Goal: Transaction & Acquisition: Purchase product/service

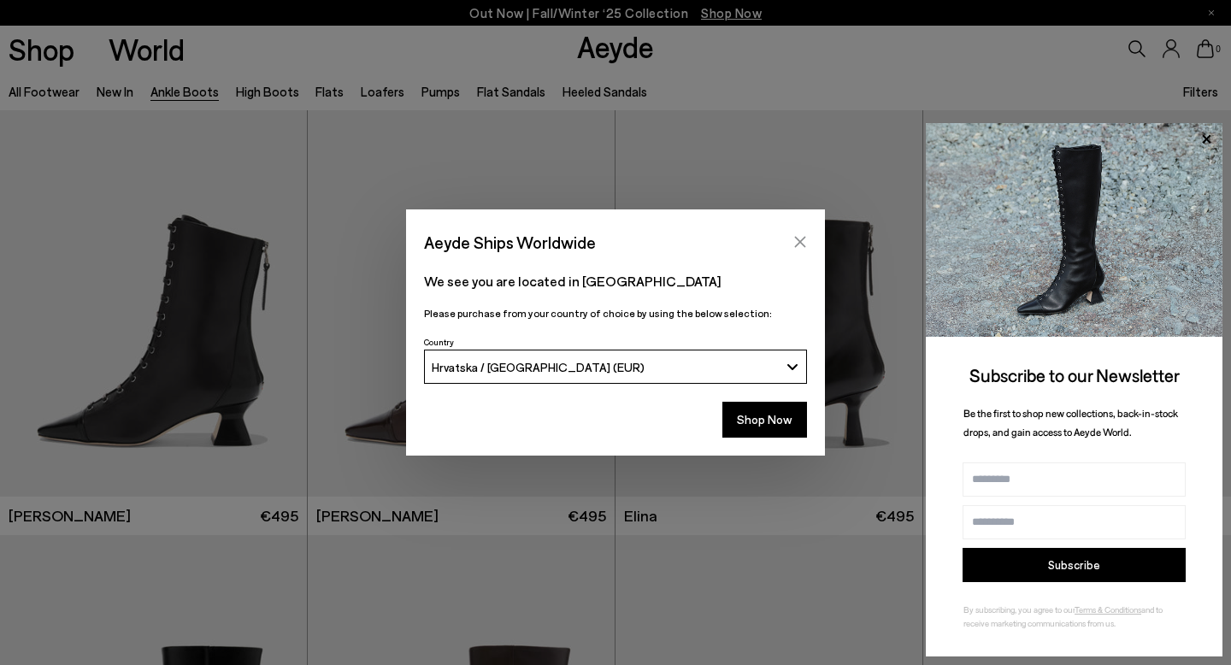
click at [804, 241] on icon "Close" at bounding box center [800, 242] width 14 height 14
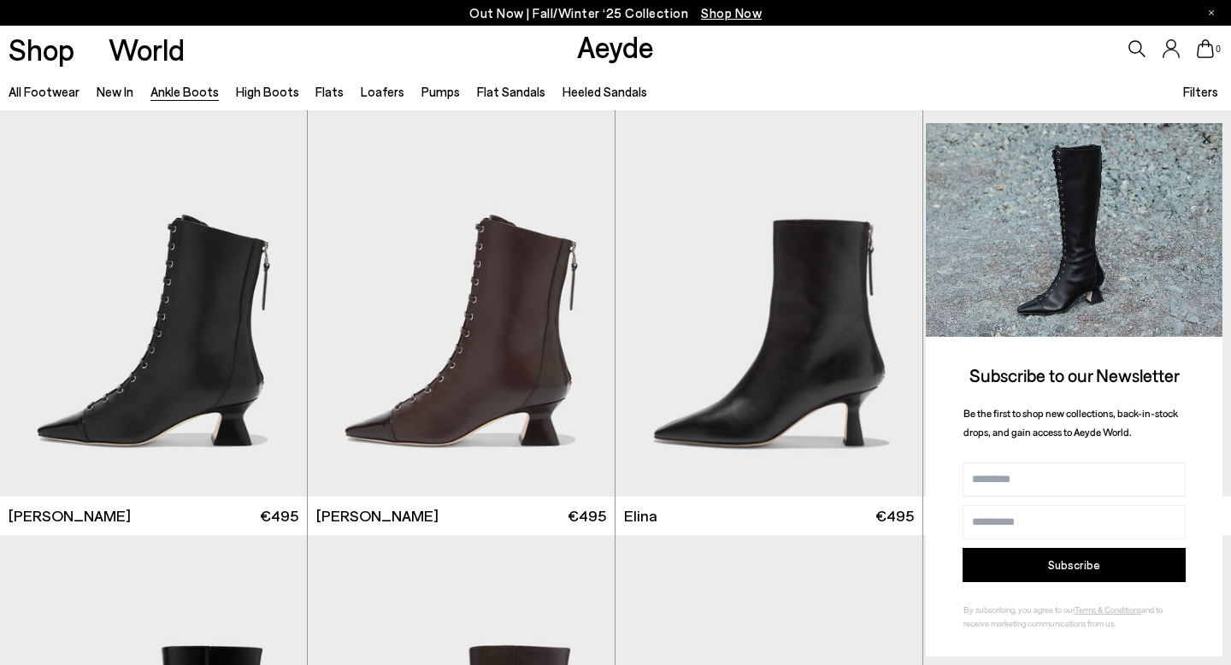
click at [1204, 137] on icon at bounding box center [1206, 138] width 9 height 9
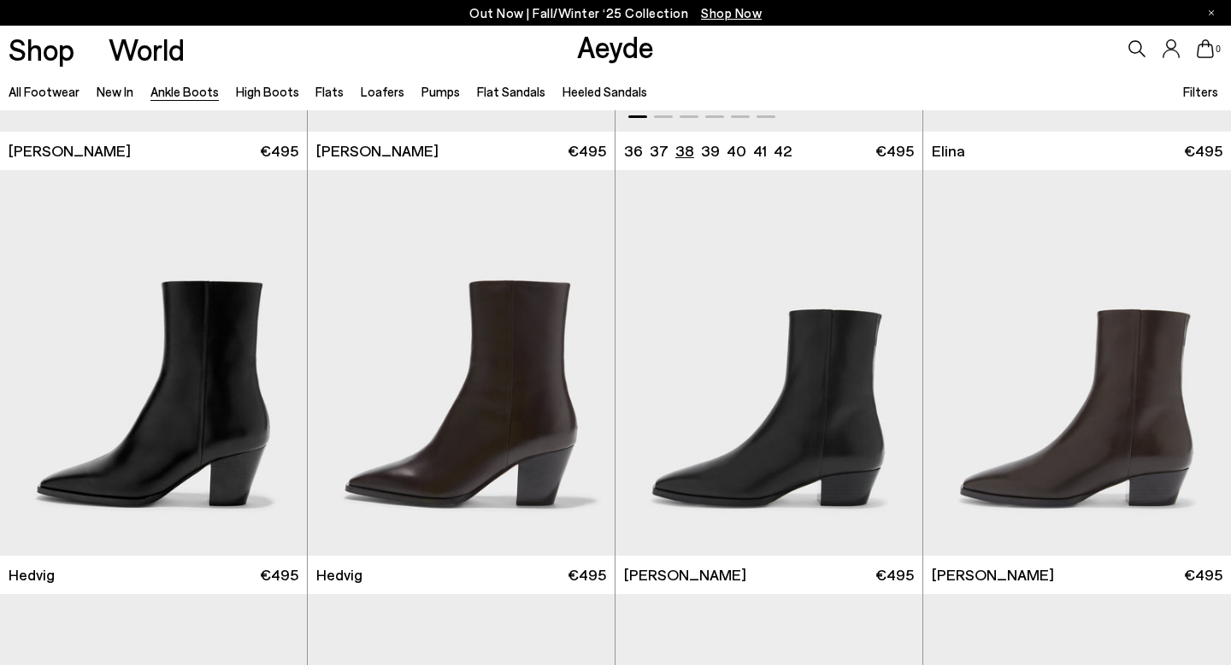
scroll to position [1178, 0]
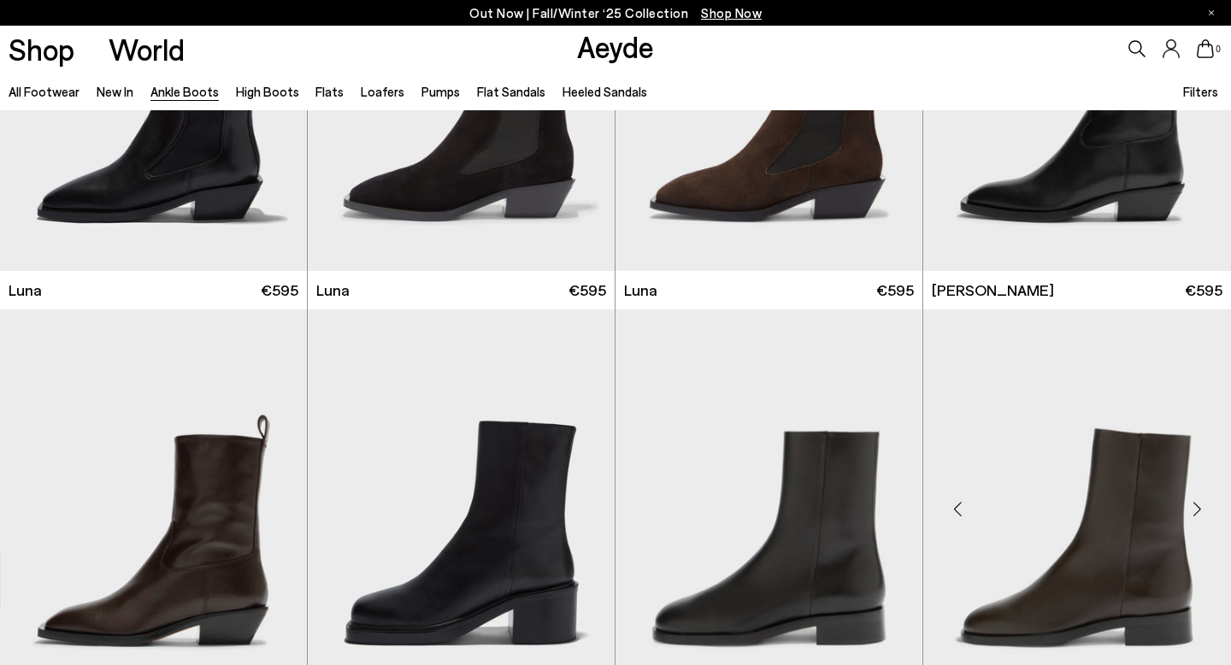
scroll to position [2613, 0]
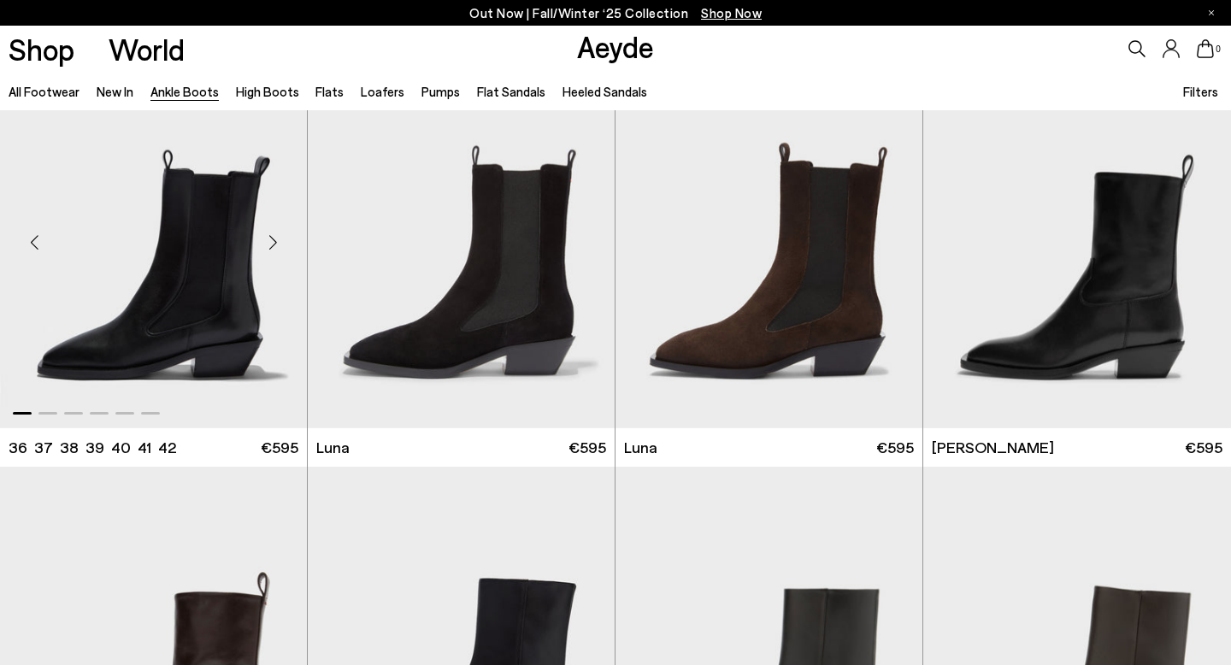
click at [276, 242] on div "Next slide" at bounding box center [272, 241] width 51 height 51
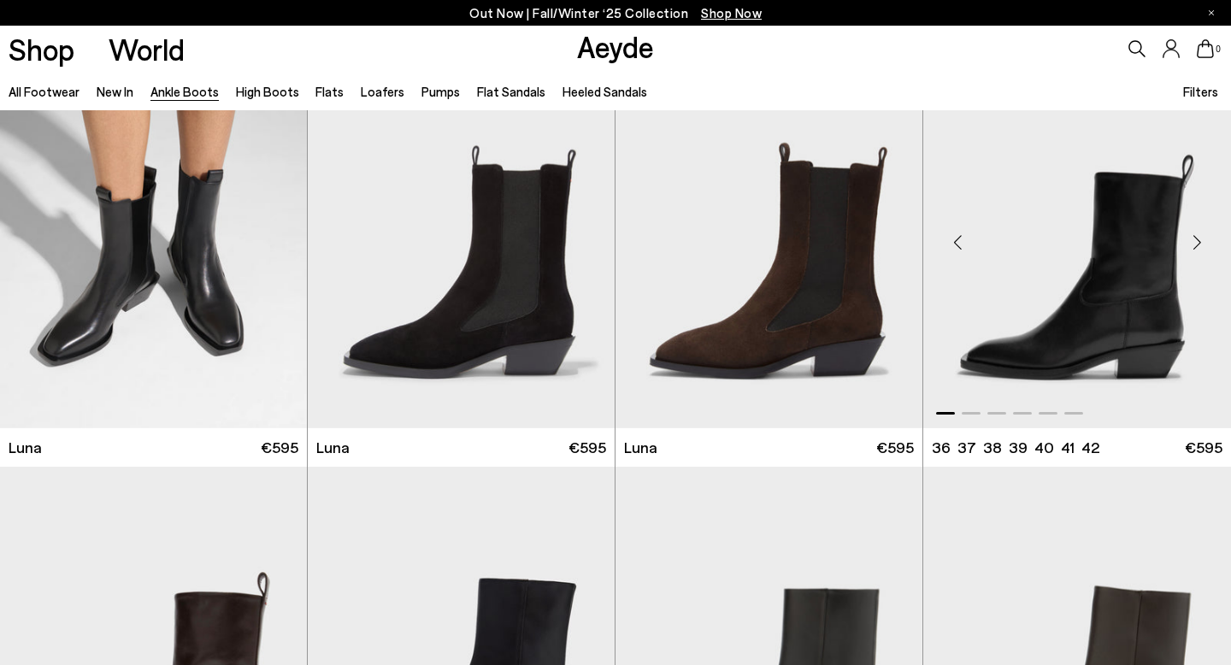
click at [1201, 245] on div "Next slide" at bounding box center [1196, 241] width 51 height 51
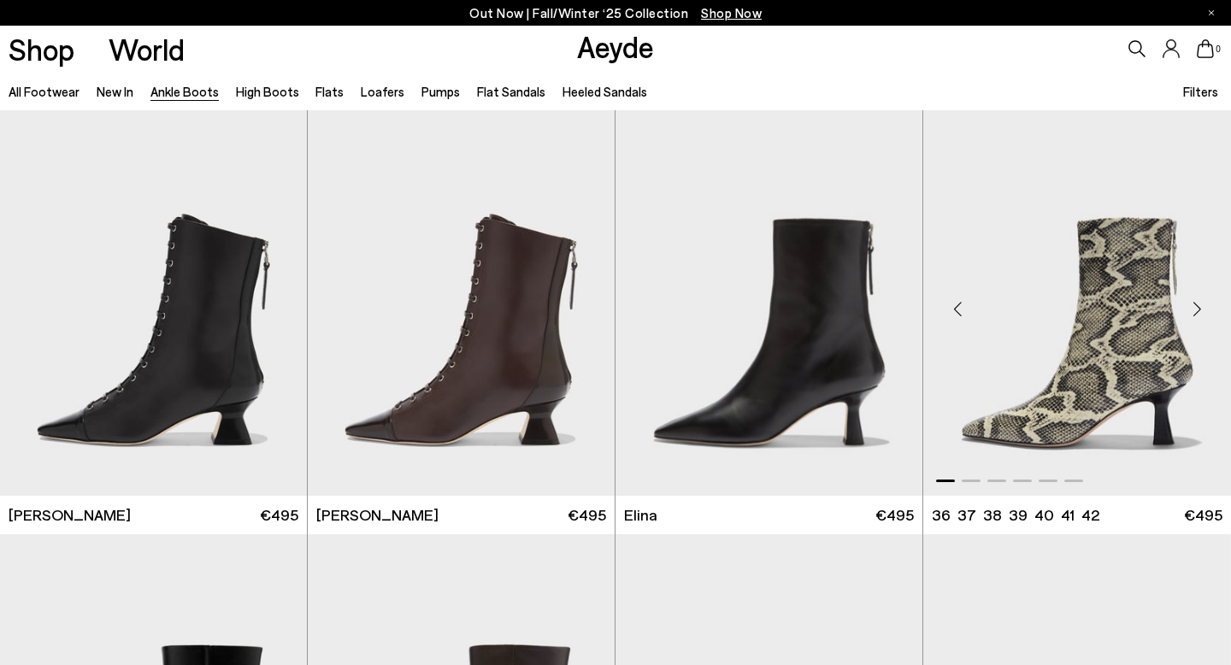
scroll to position [0, 0]
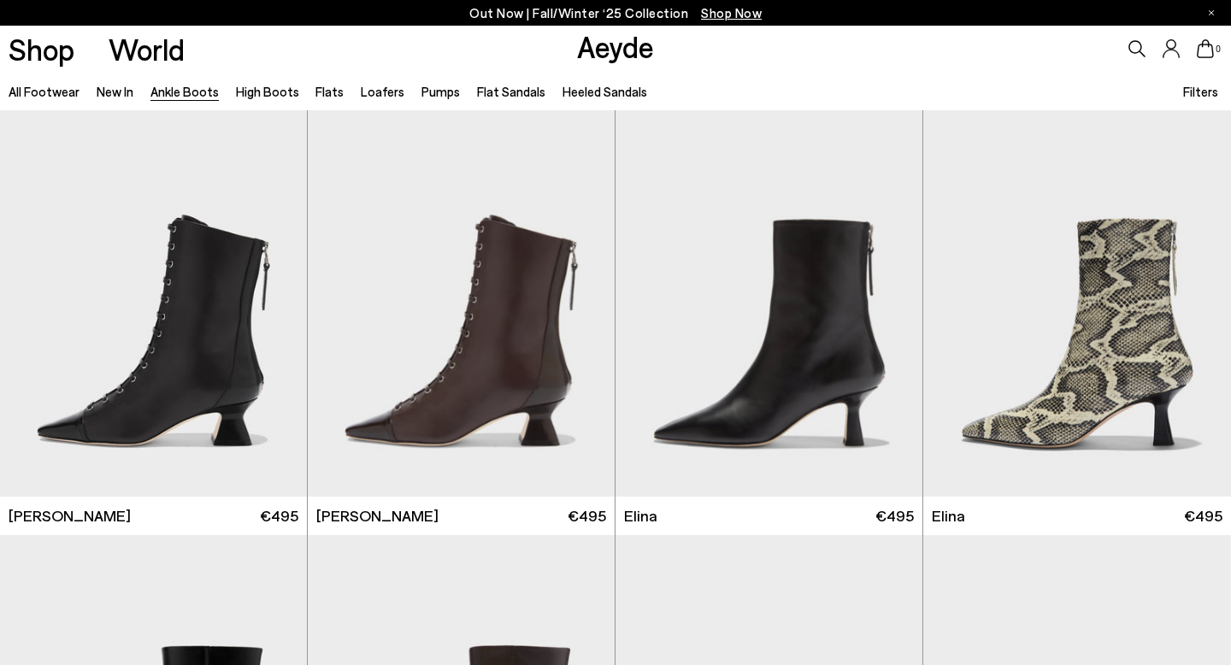
click at [179, 89] on link "Ankle Boots" at bounding box center [184, 91] width 68 height 15
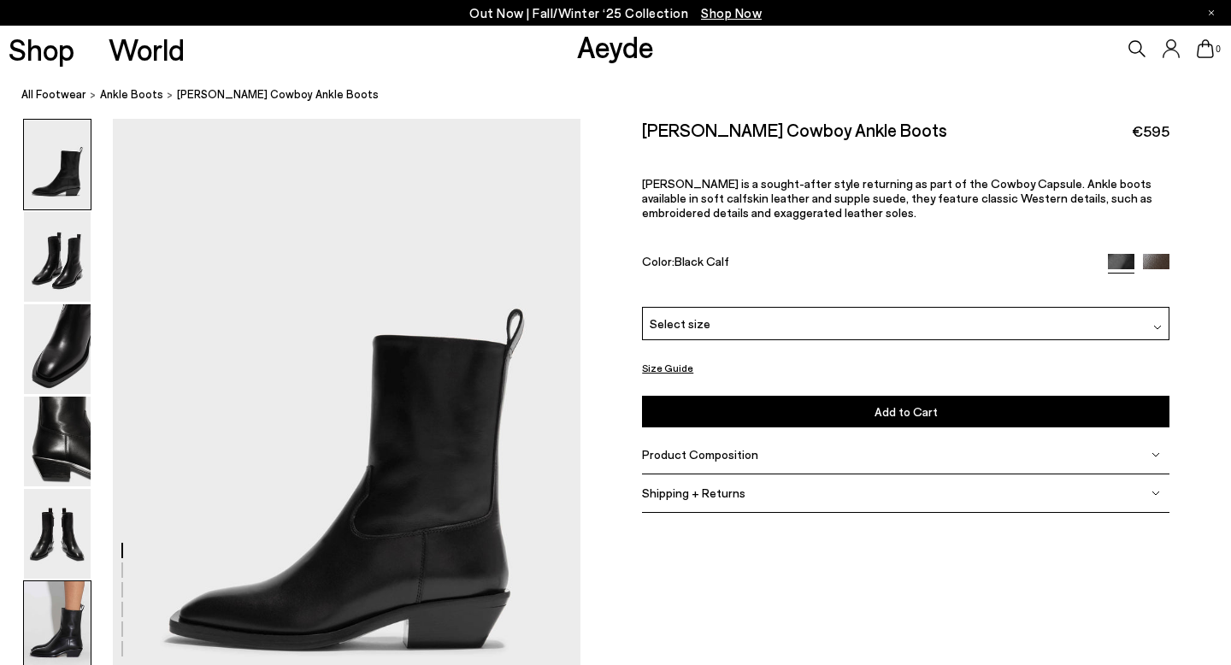
click at [68, 634] on img at bounding box center [57, 626] width 67 height 90
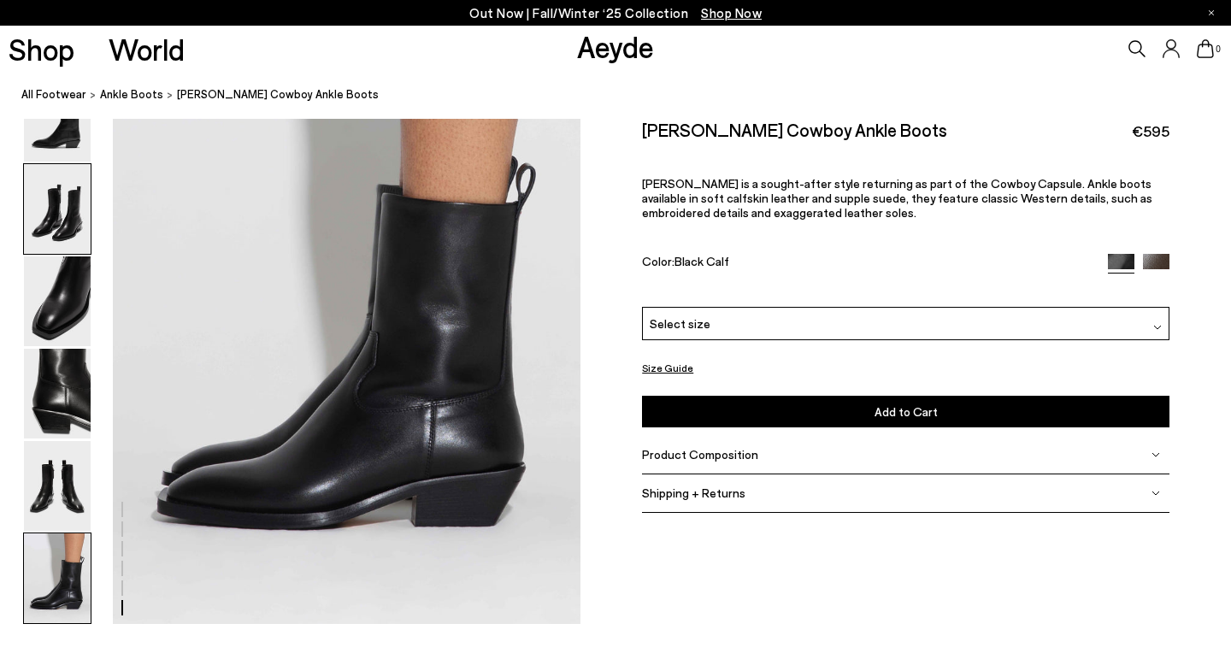
click at [62, 267] on img at bounding box center [57, 301] width 67 height 90
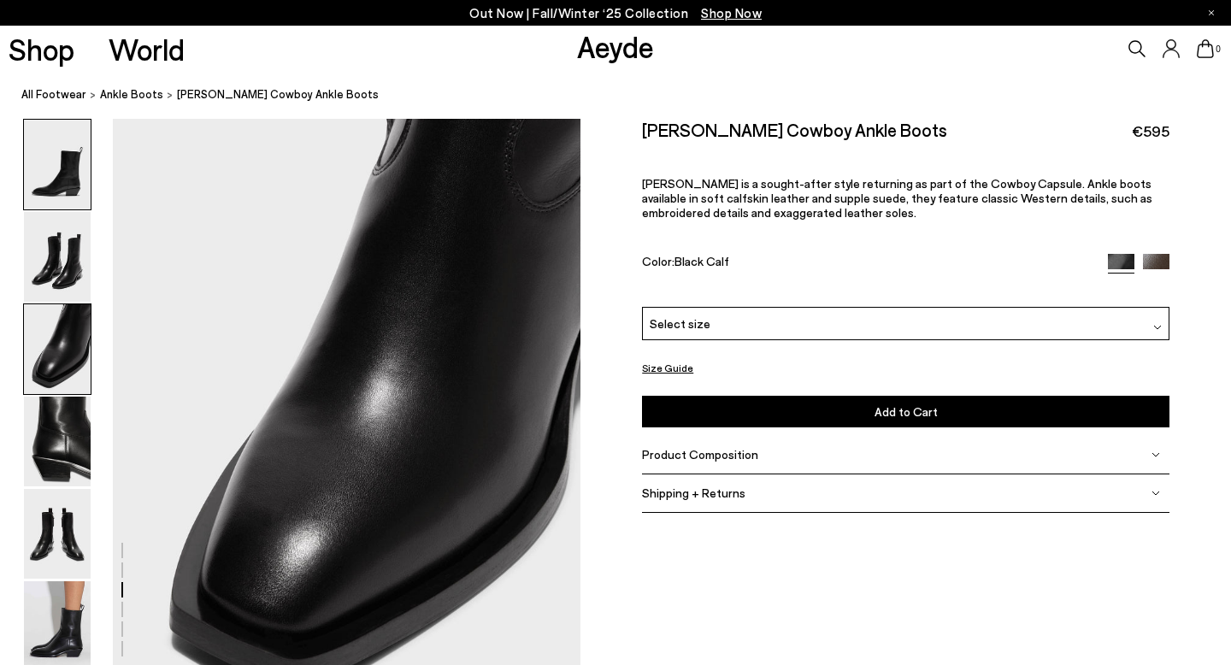
click at [61, 203] on img at bounding box center [57, 165] width 67 height 90
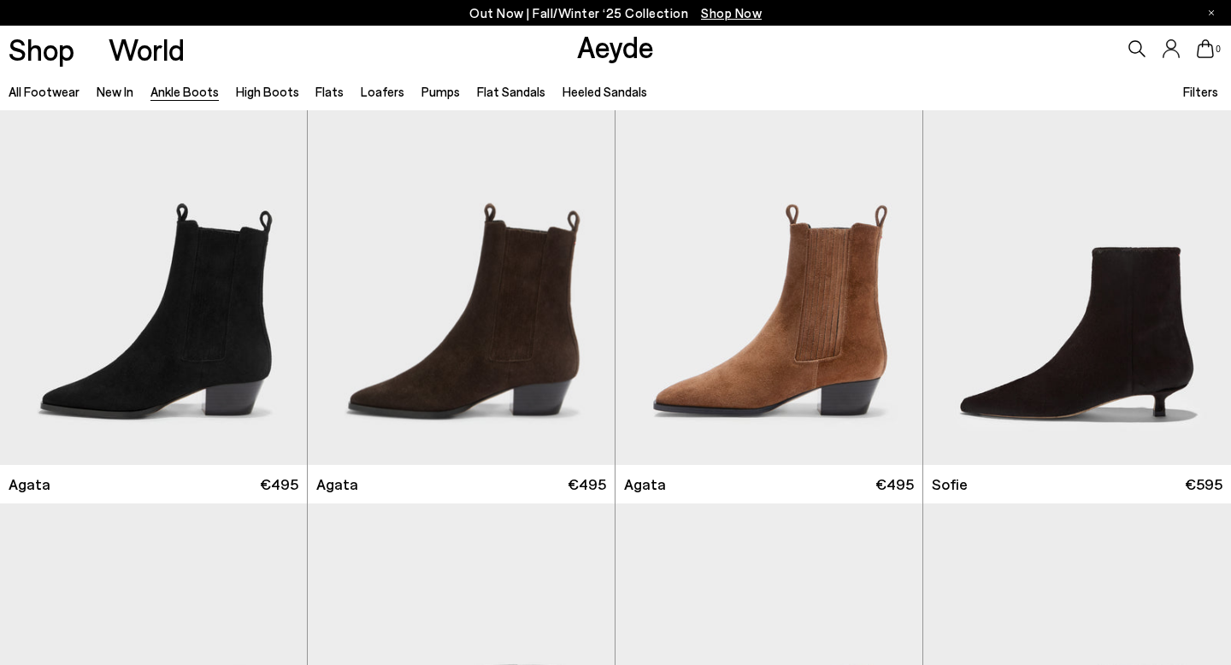
scroll to position [1454, 0]
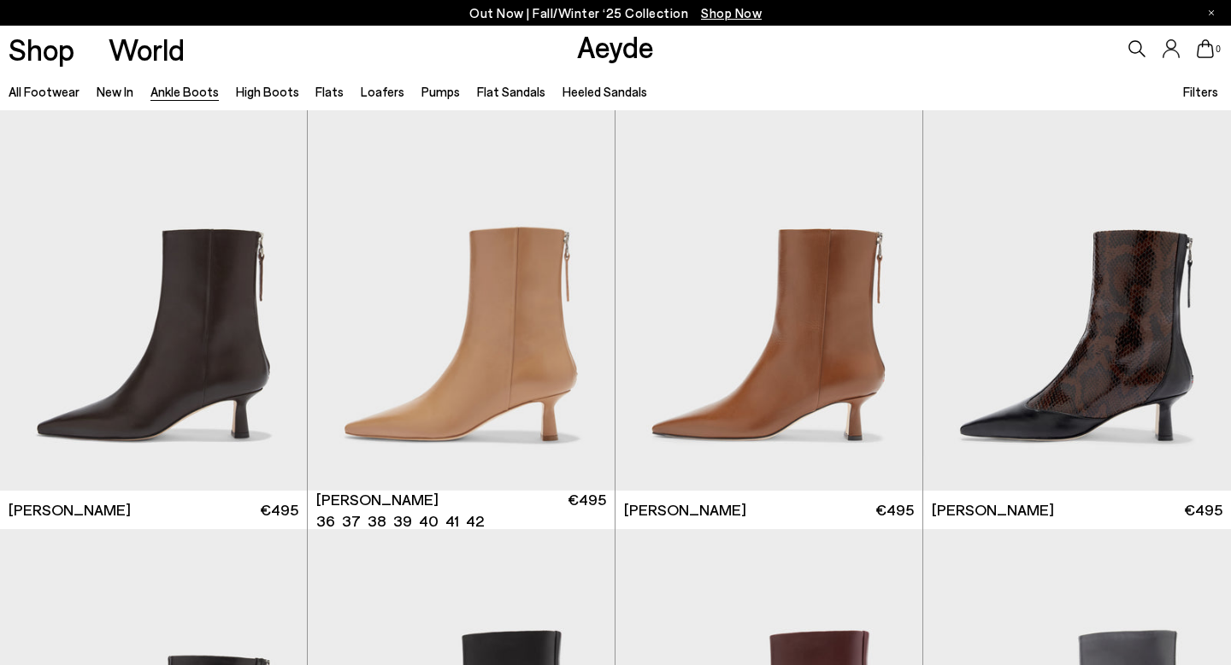
scroll to position [3824, 0]
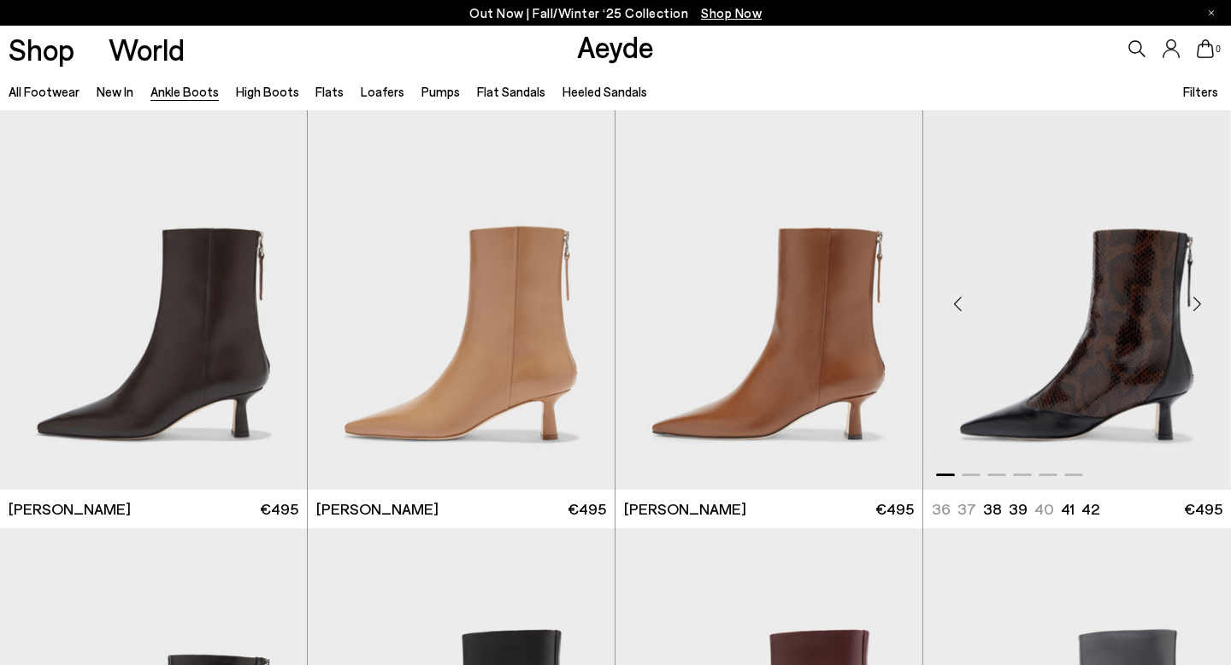
click at [1113, 291] on img "1 / 6" at bounding box center [1077, 296] width 308 height 385
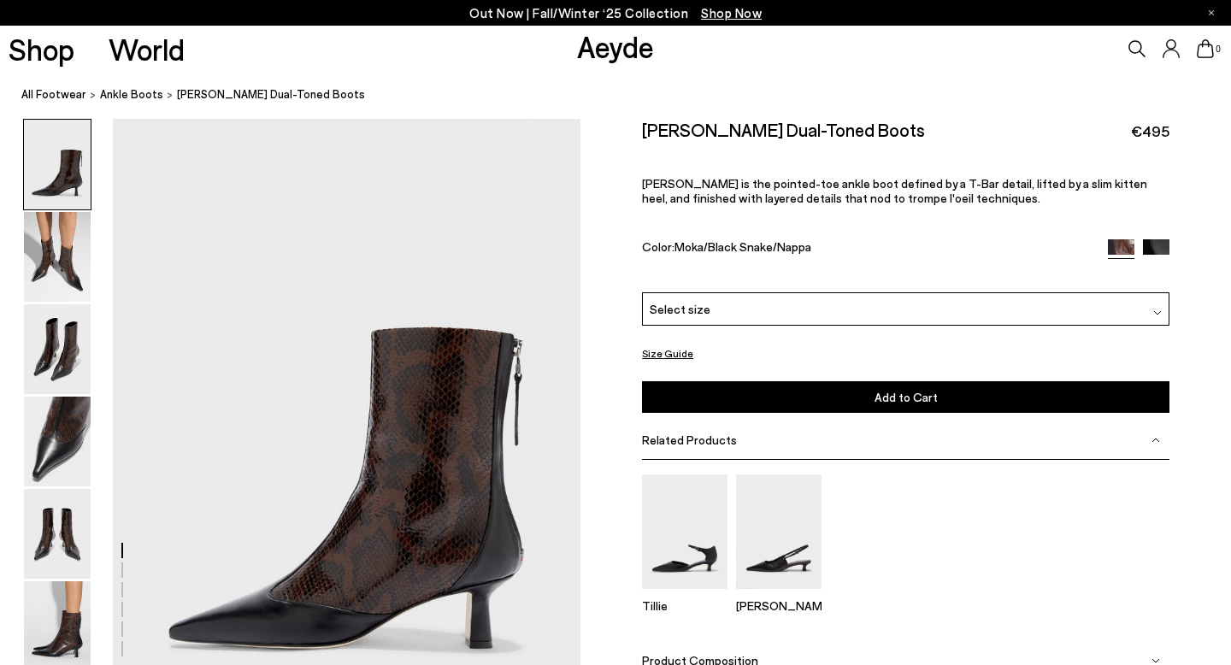
click at [1031, 327] on div "Please Select a Color Moka/Black Snake/Nappa Moka/Black Snake/Nappa Black Nappa…" at bounding box center [905, 352] width 527 height 120
click at [1161, 245] on img at bounding box center [1156, 252] width 26 height 26
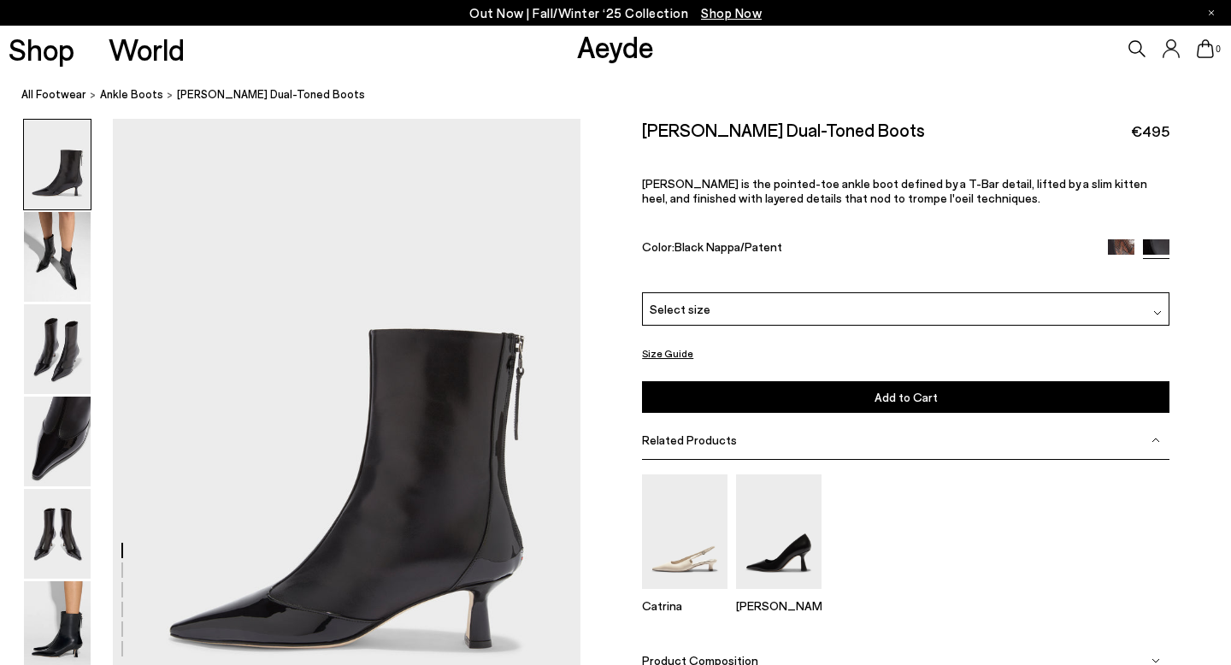
click at [1011, 323] on div "Select size" at bounding box center [905, 308] width 527 height 33
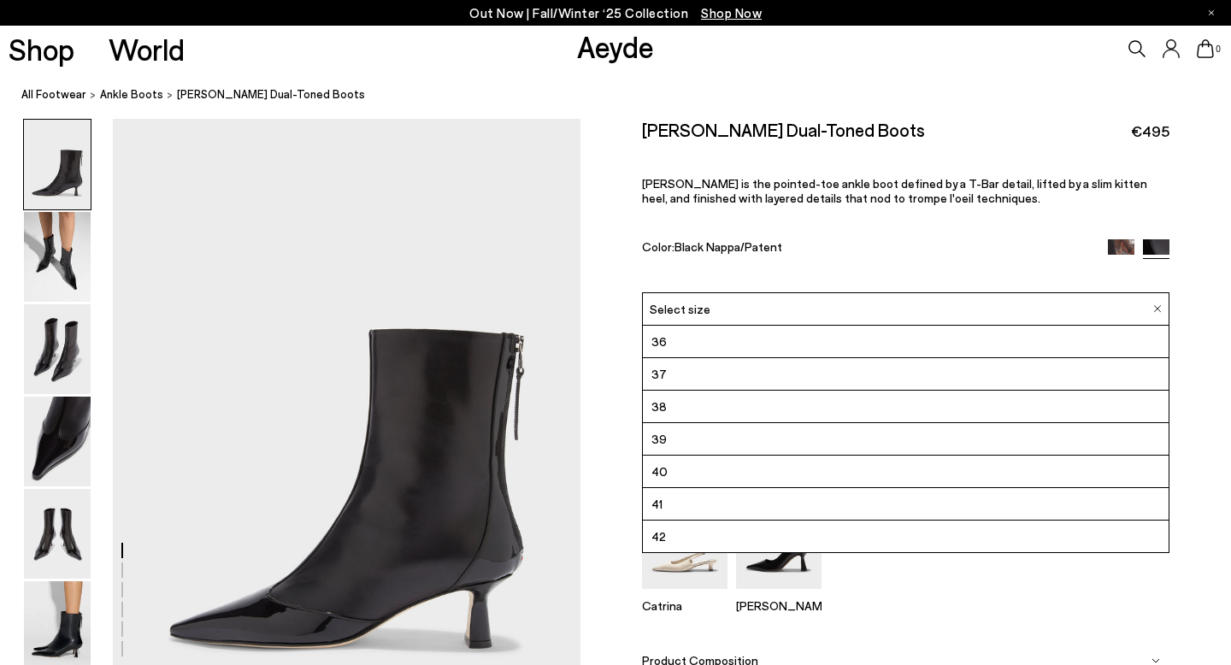
click at [961, 632] on div "[PERSON_NAME]" at bounding box center [905, 551] width 527 height 182
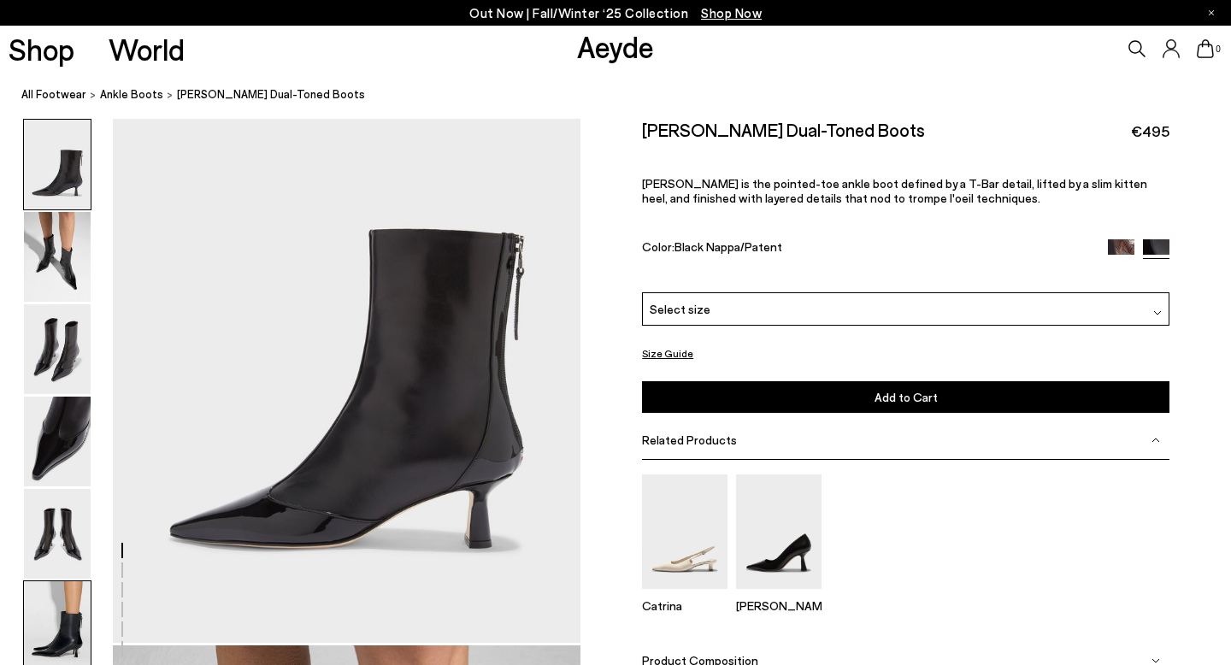
click at [70, 624] on img at bounding box center [57, 626] width 67 height 90
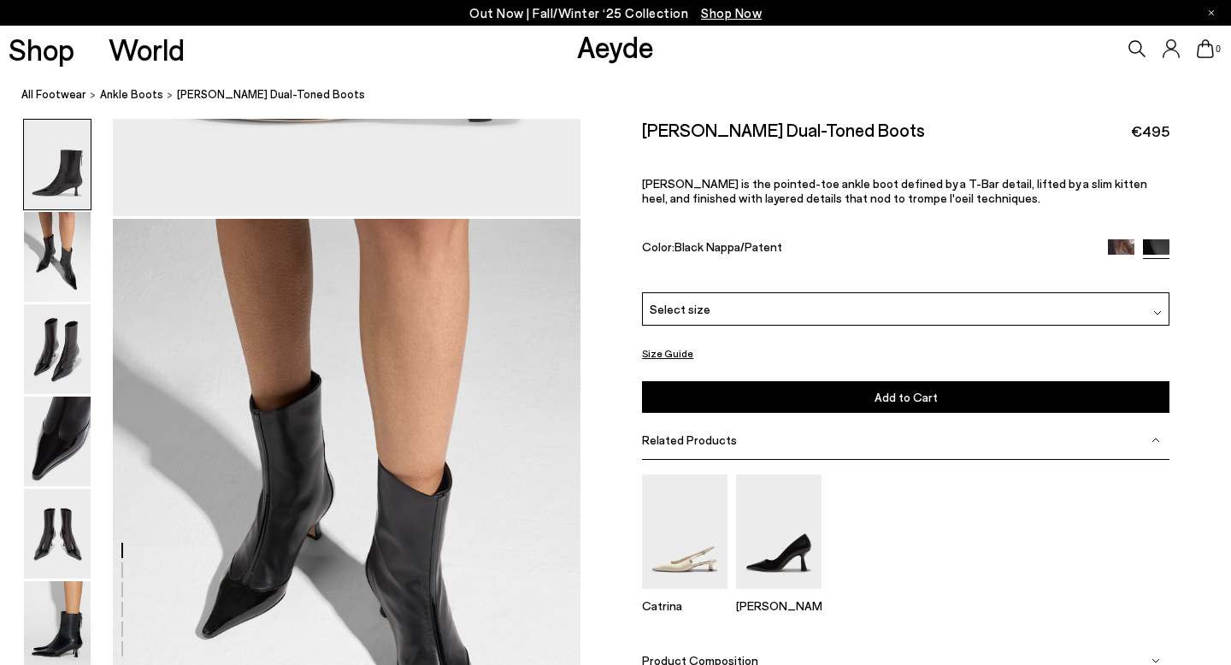
scroll to position [542, 0]
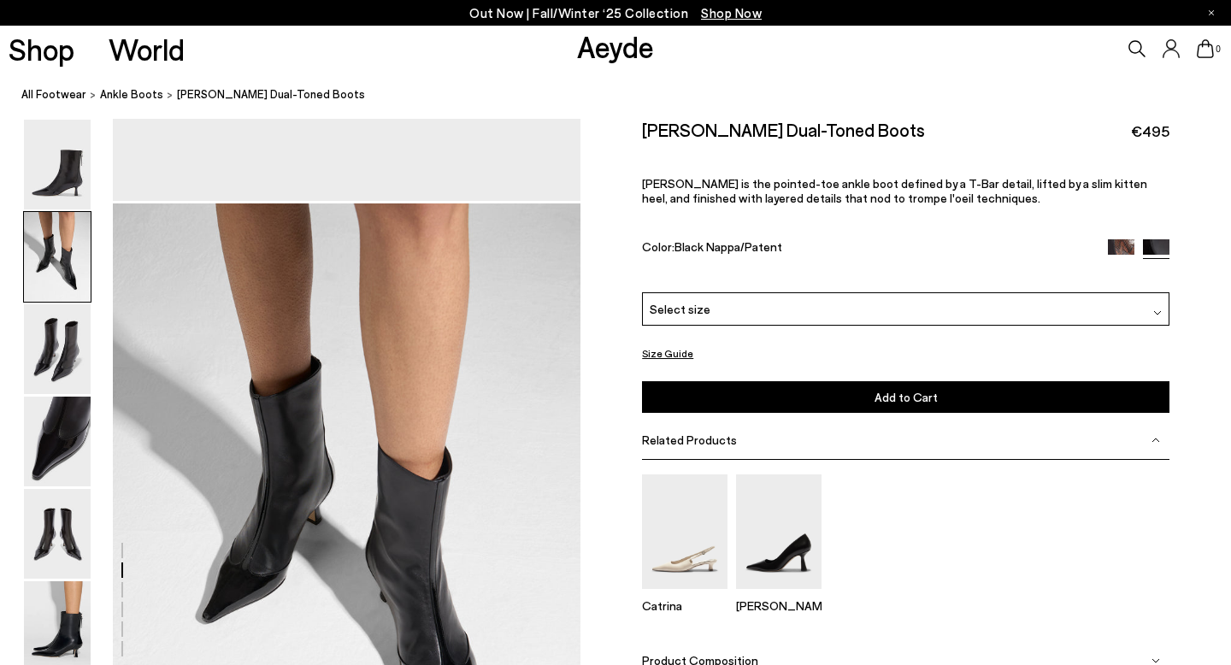
click at [1122, 250] on img at bounding box center [1121, 251] width 26 height 26
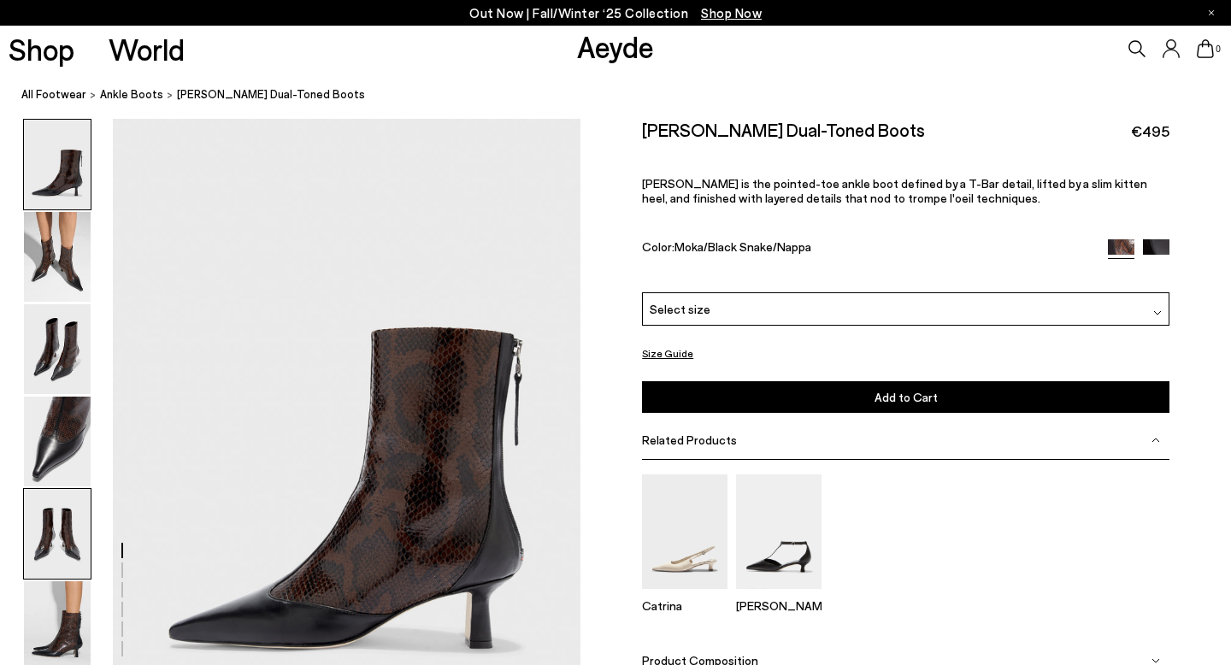
click at [50, 572] on img at bounding box center [57, 534] width 67 height 90
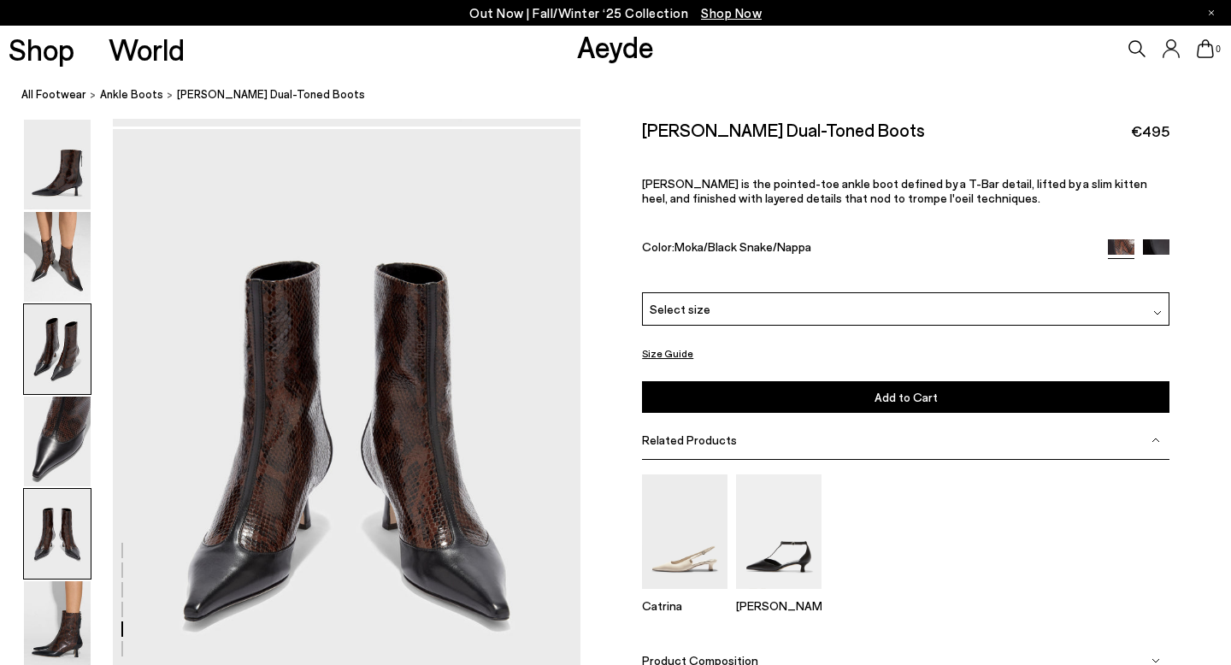
scroll to position [2506, 0]
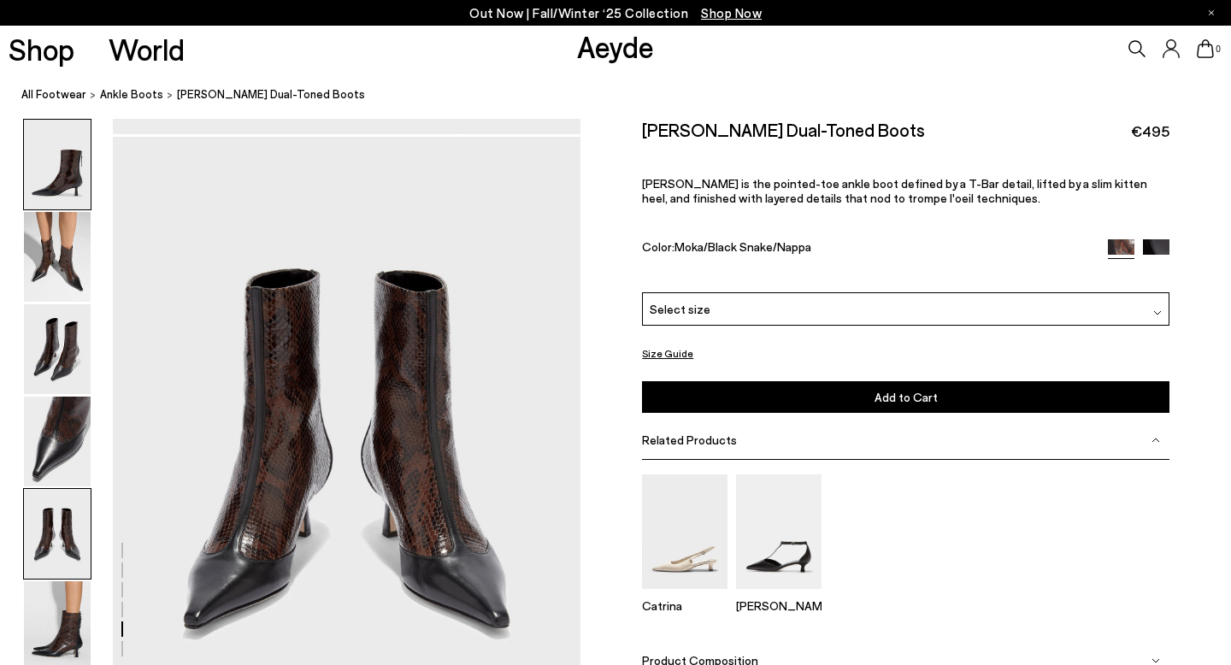
click at [64, 181] on img at bounding box center [57, 165] width 67 height 90
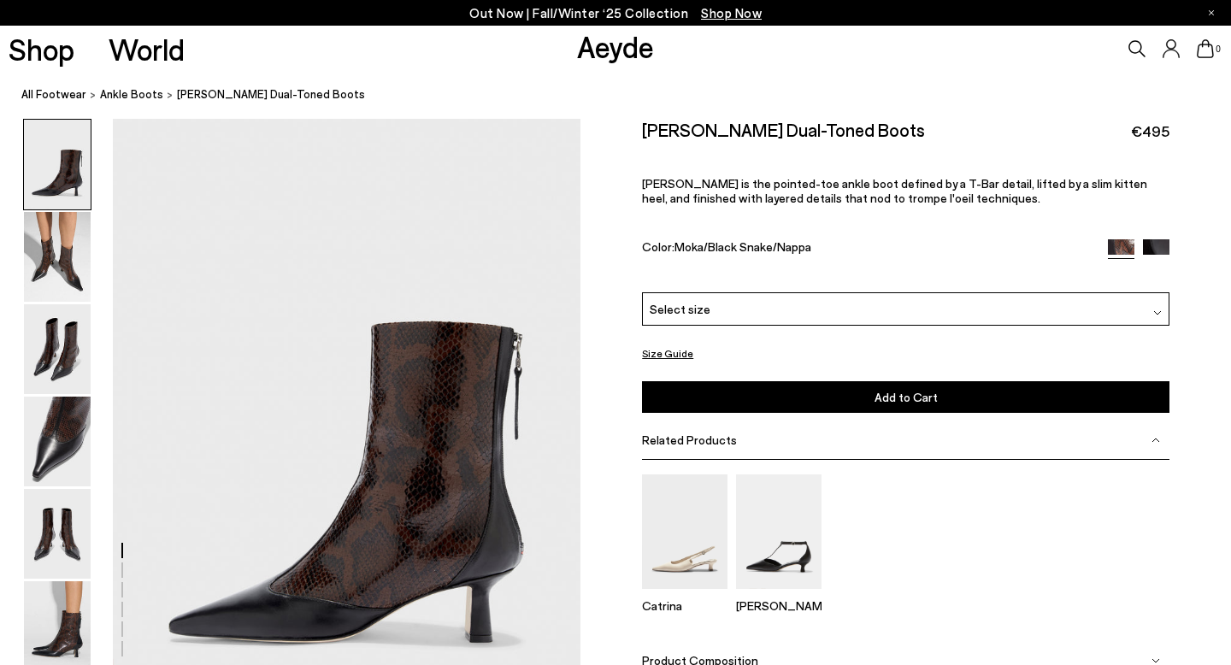
scroll to position [0, 0]
